Goal: Information Seeking & Learning: Learn about a topic

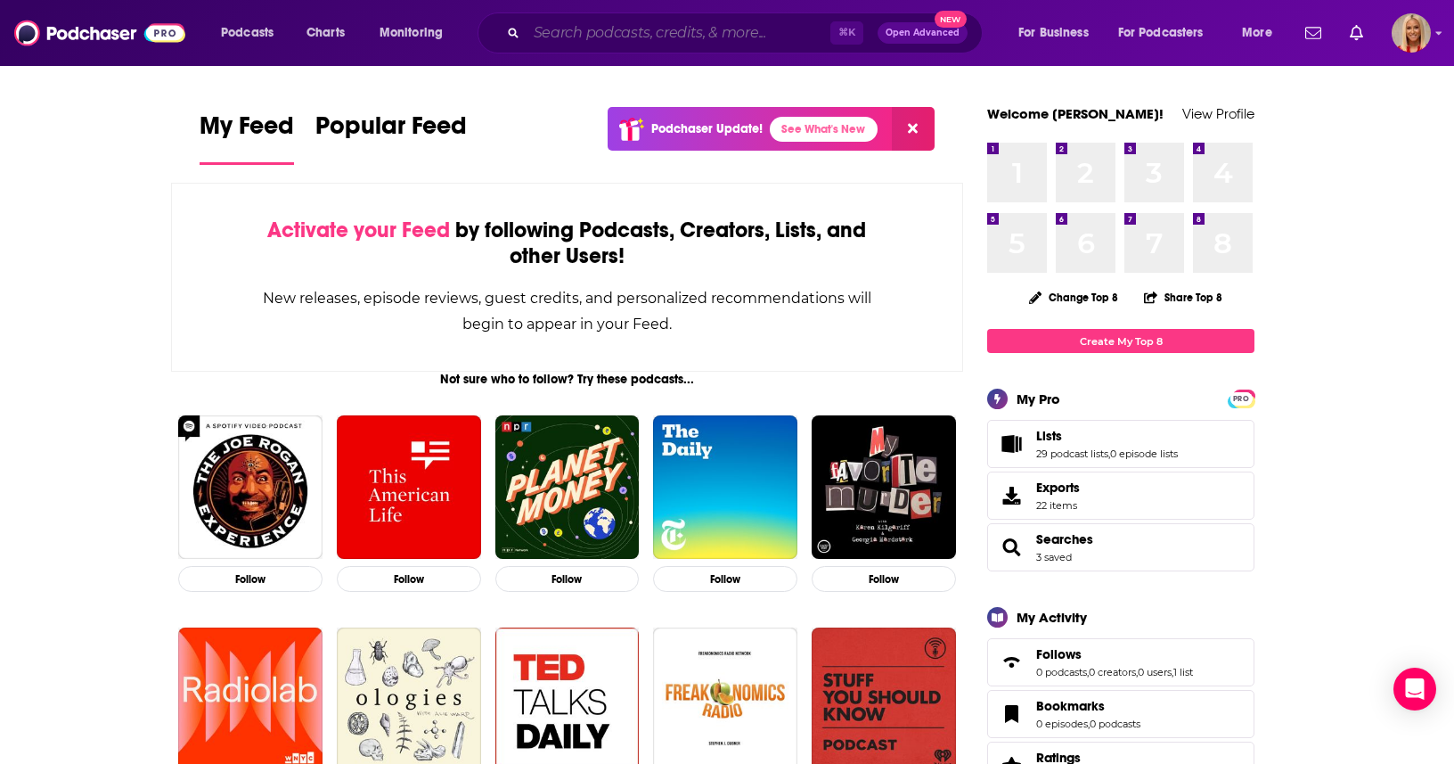
click at [686, 39] on input "Search podcasts, credits, & more..." at bounding box center [679, 33] width 304 height 29
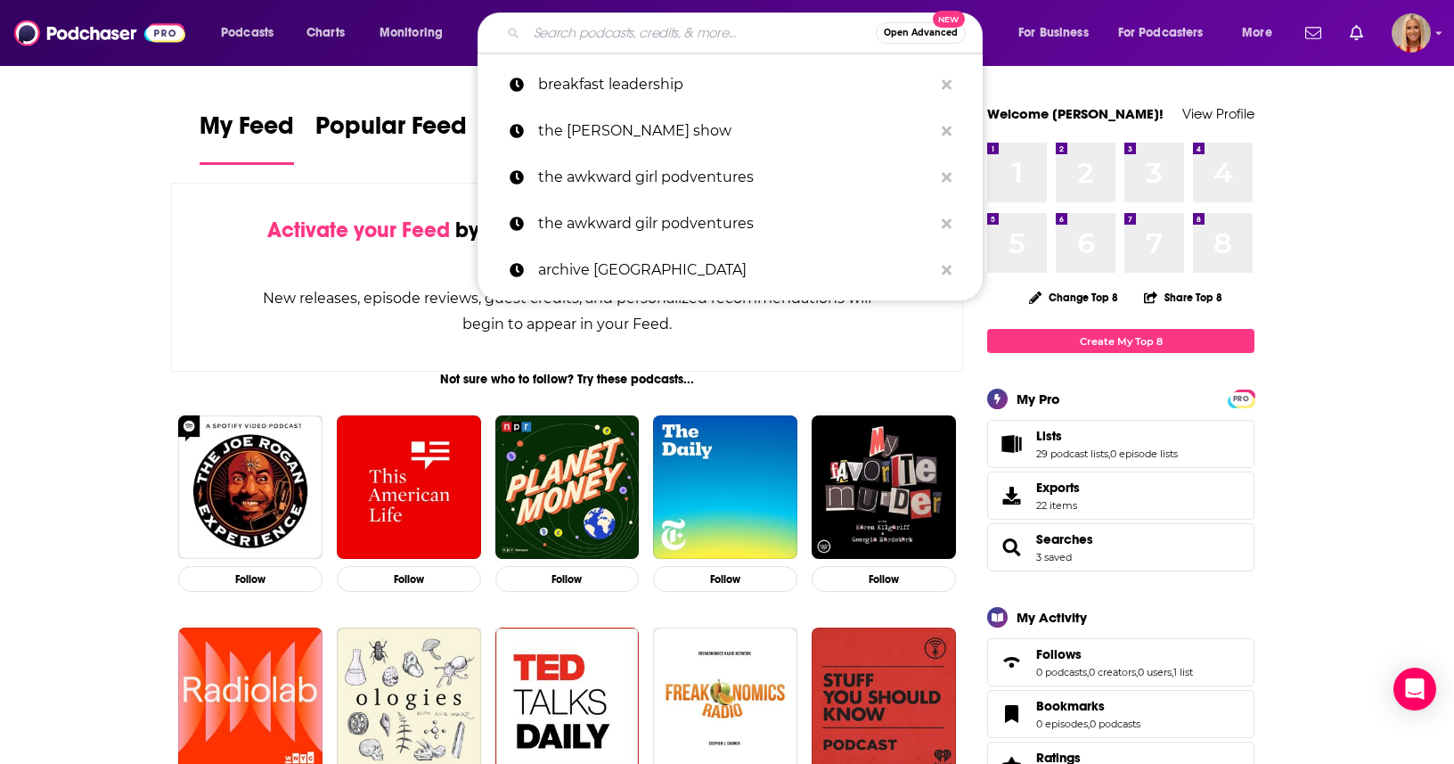
paste input "Bioenergetics Beat"
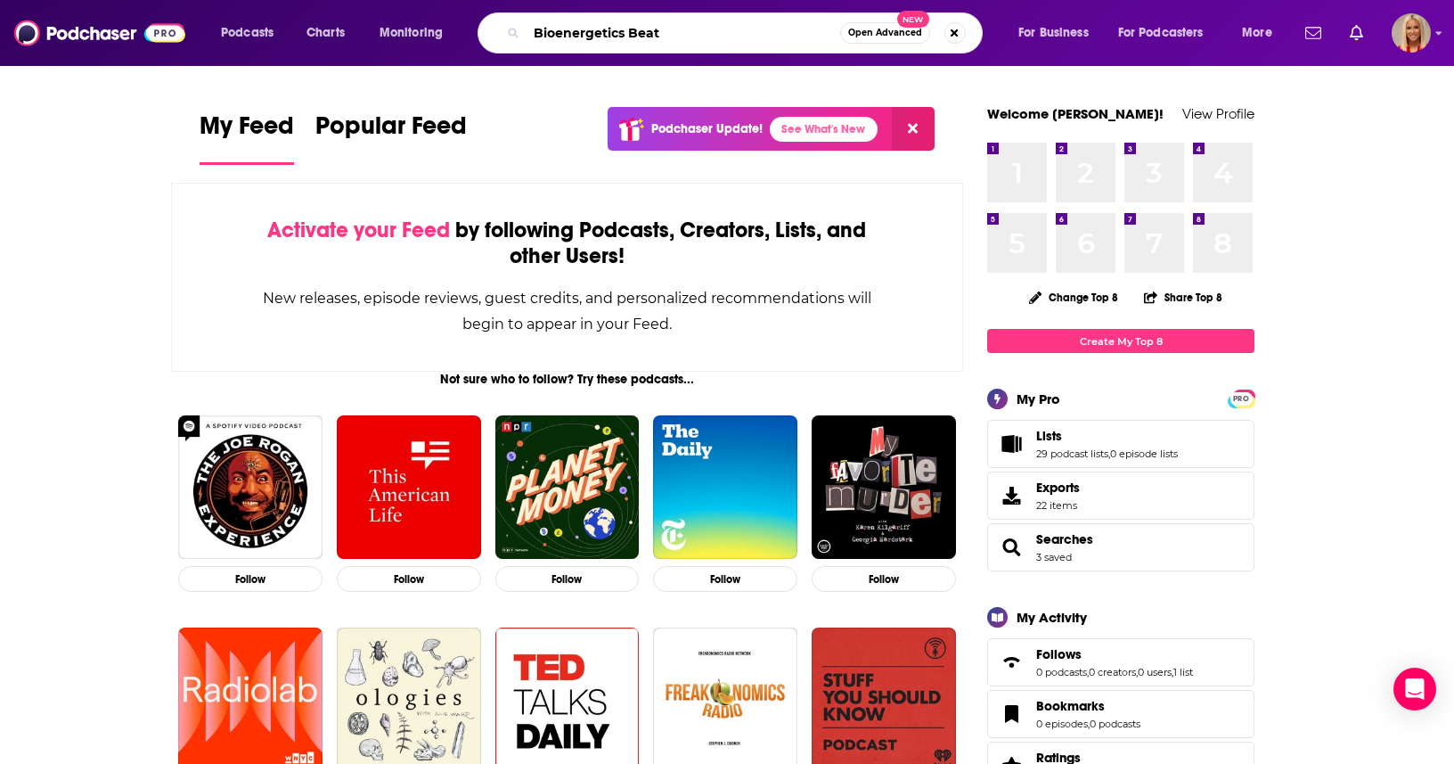
type input "Bioenergetics Beat"
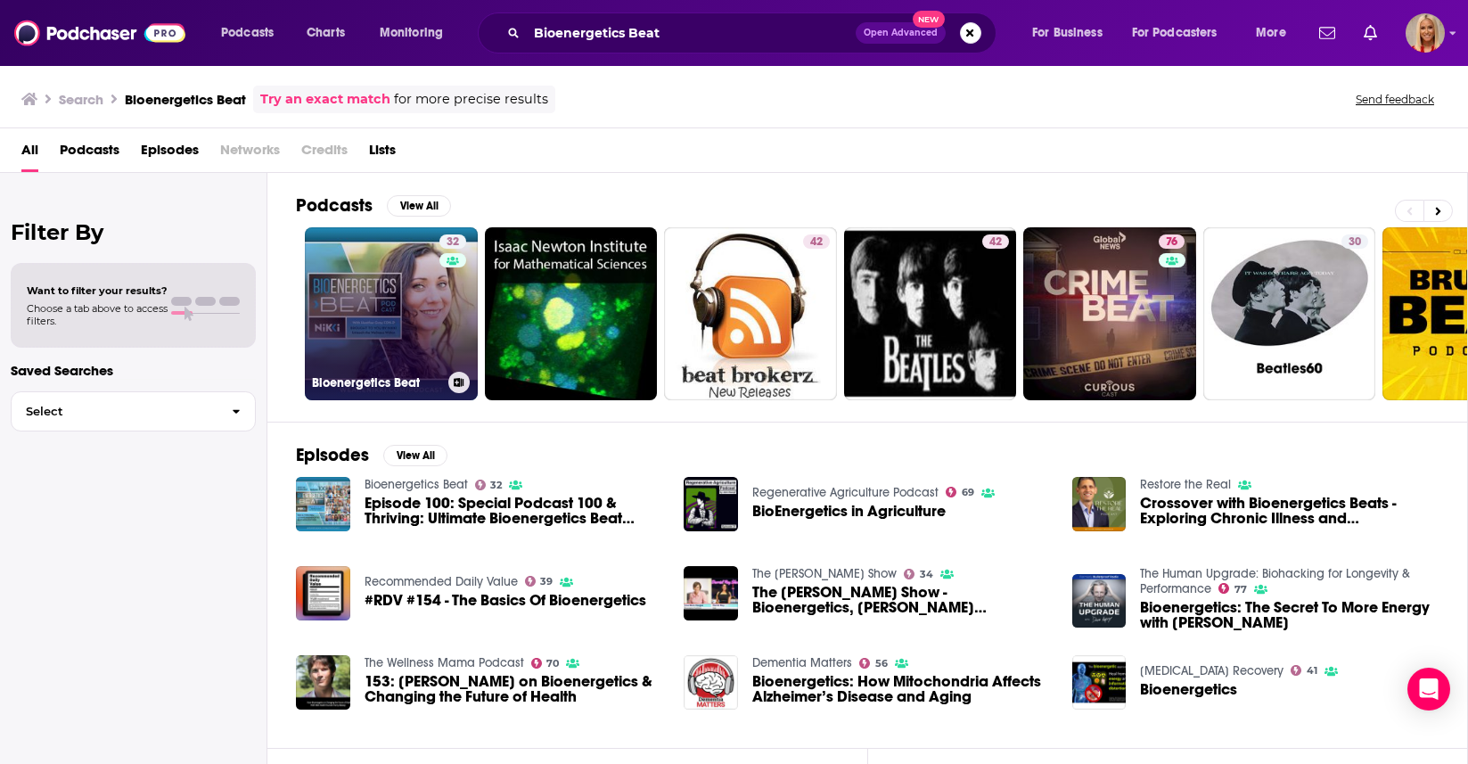
click at [411, 293] on link "32 Bioenergetics Beat" at bounding box center [391, 313] width 173 height 173
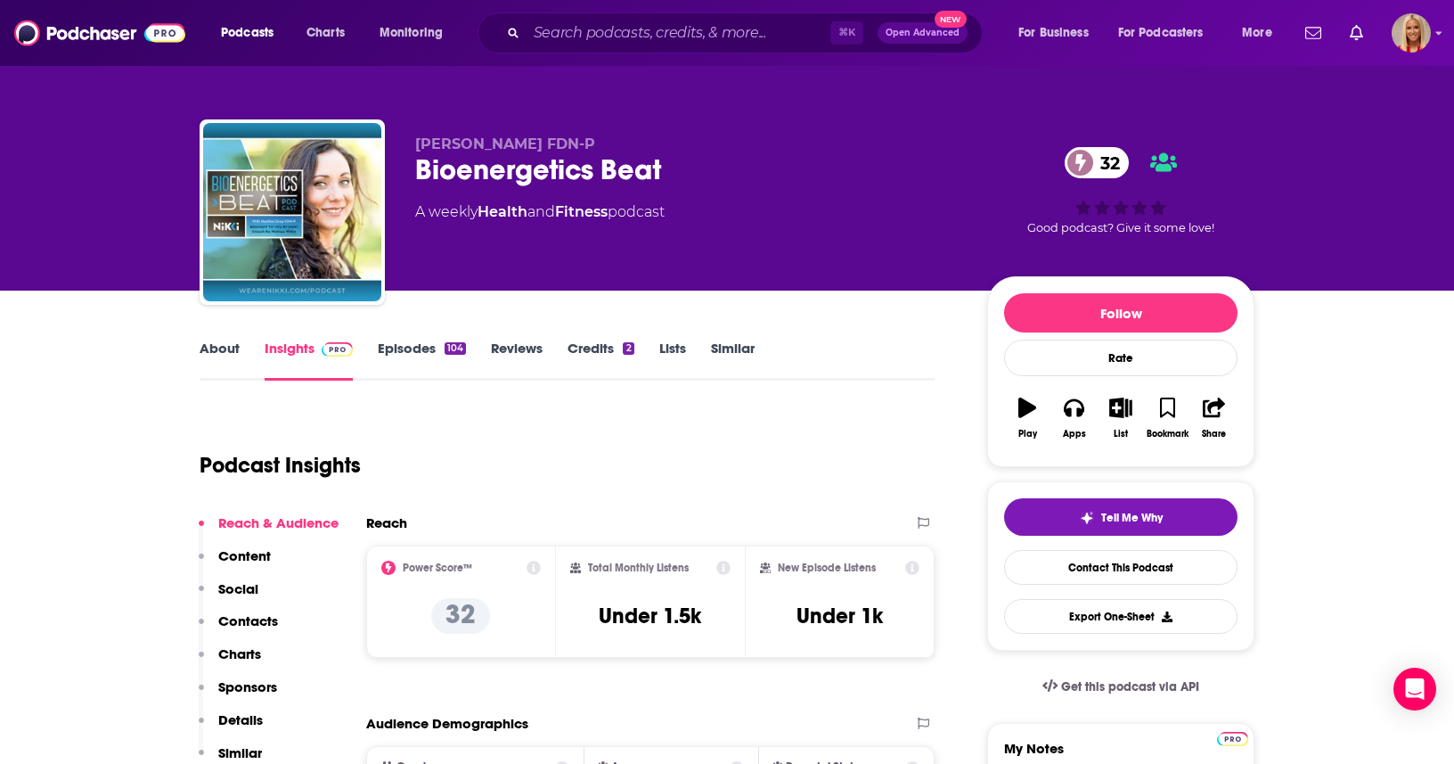
click at [835, 470] on div "Podcast Insights" at bounding box center [560, 454] width 721 height 91
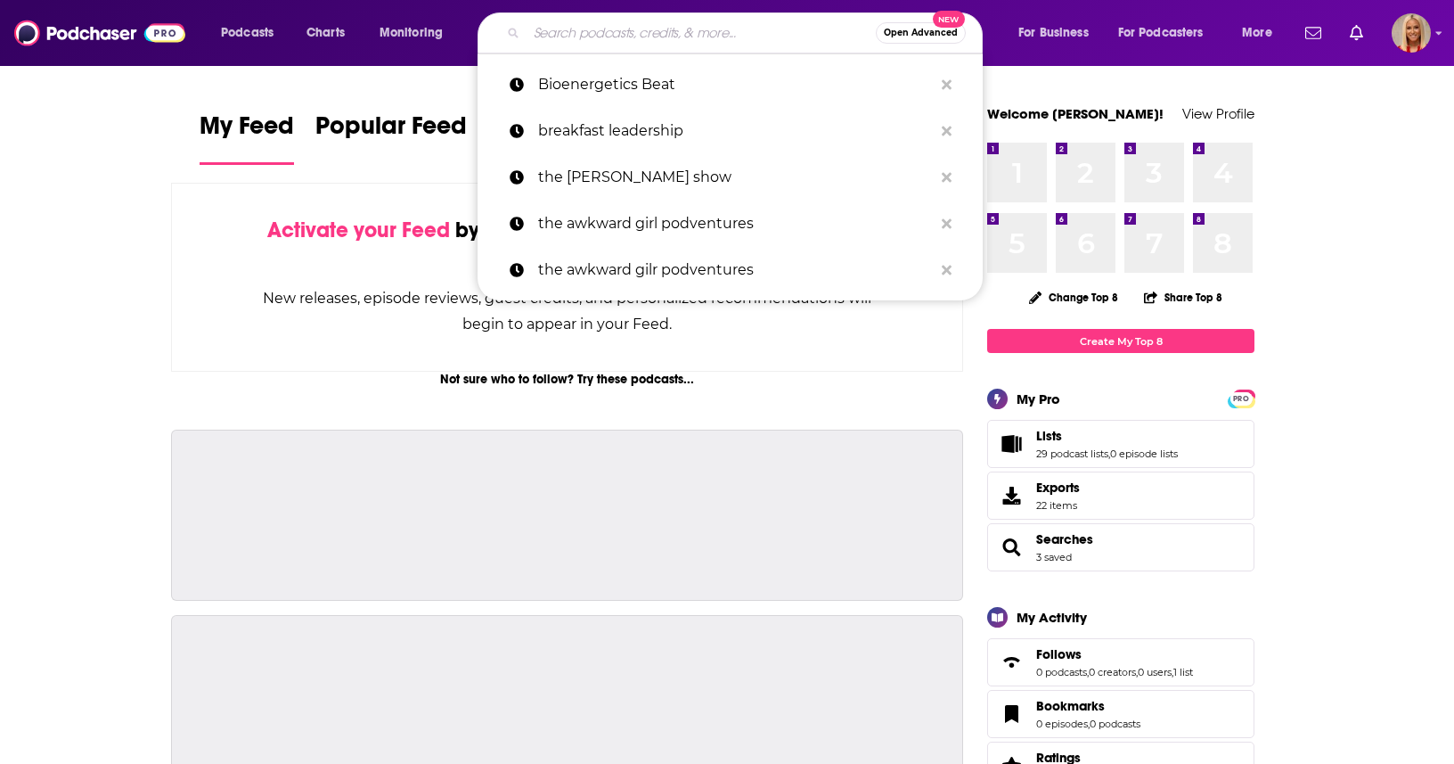
click at [660, 32] on input "Search podcasts, credits, & more..." at bounding box center [701, 33] width 349 height 29
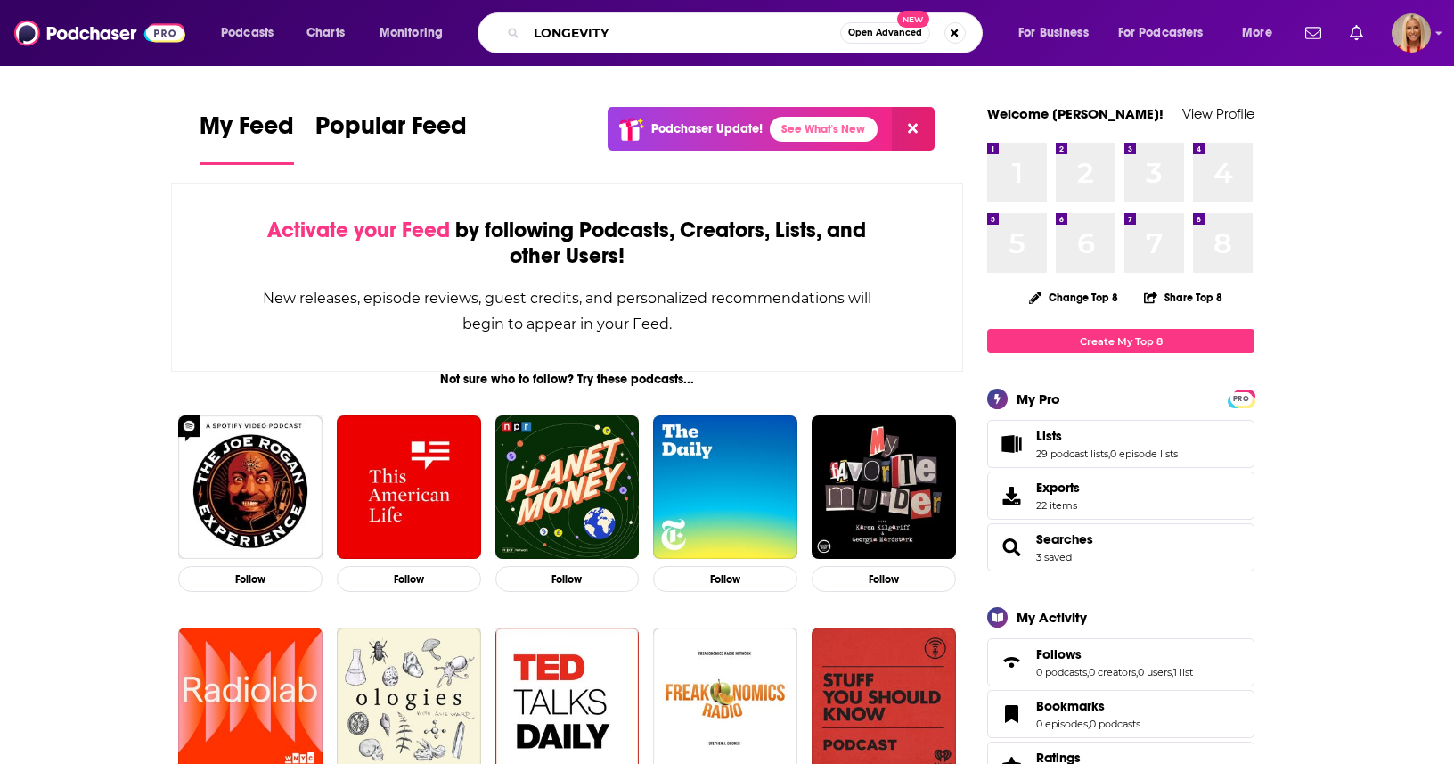
type input "LONGEVITY"
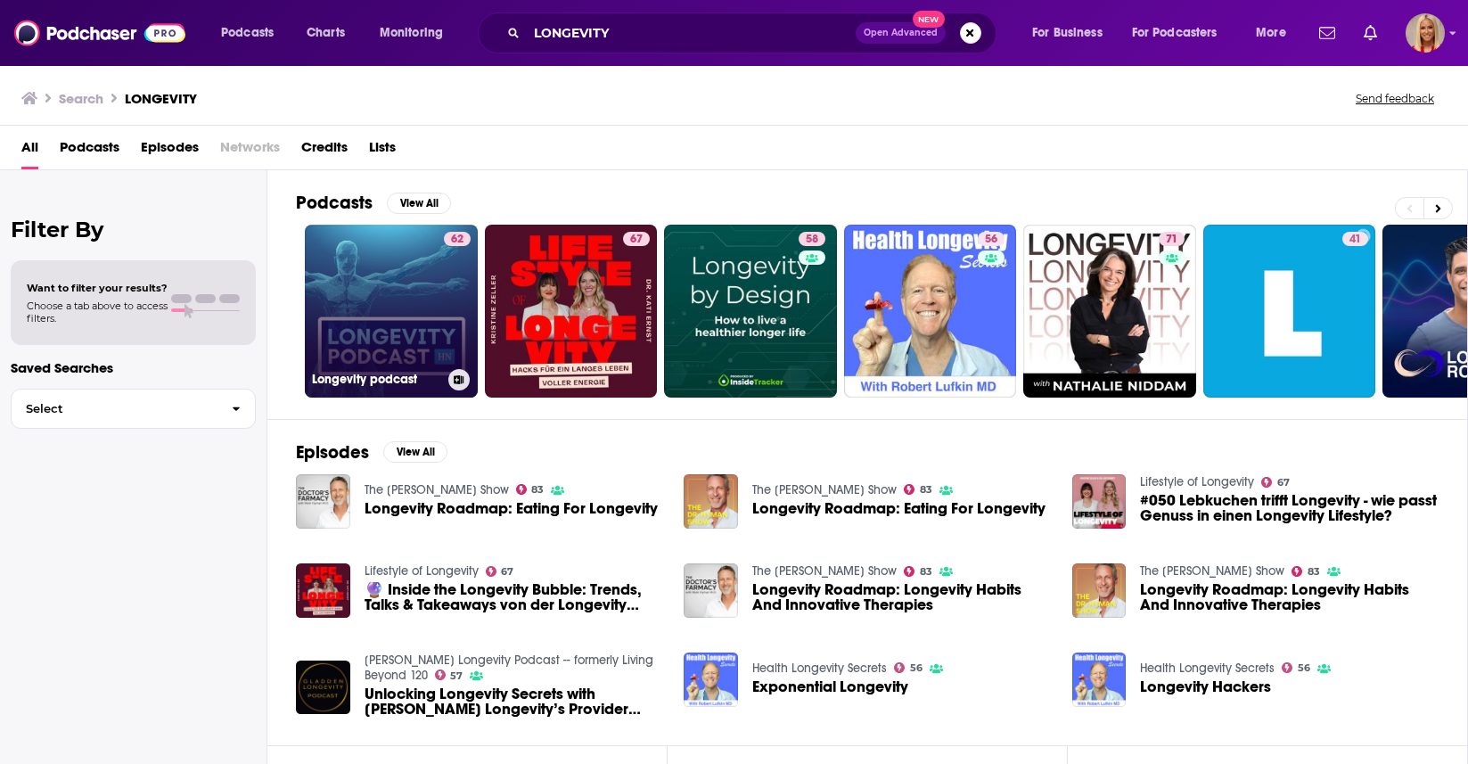
click at [377, 291] on link "62 Longevity podcast" at bounding box center [391, 311] width 173 height 173
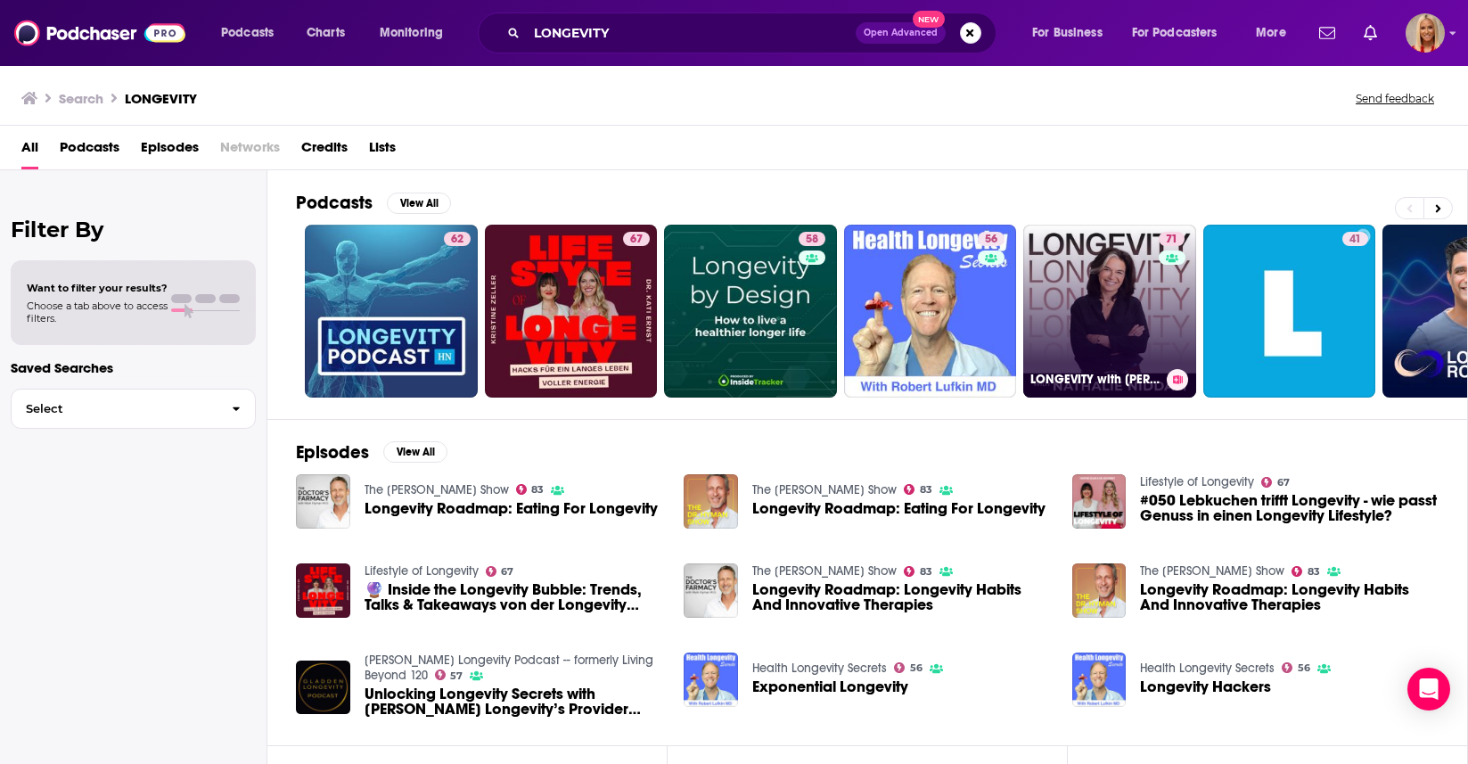
click at [1126, 311] on link "71 LONGEVITY with [PERSON_NAME]" at bounding box center [1109, 311] width 173 height 173
